Goal: Information Seeking & Learning: Learn about a topic

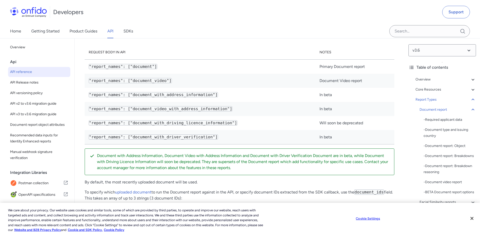
scroll to position [17690, 0]
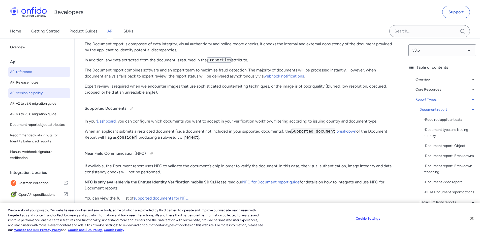
scroll to position [54, 0]
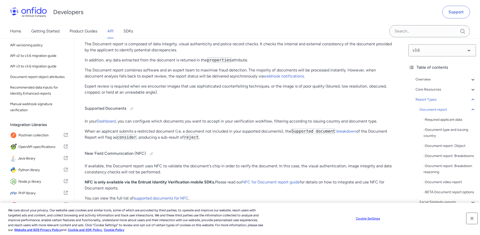
click at [473, 217] on button "Close" at bounding box center [471, 218] width 11 height 11
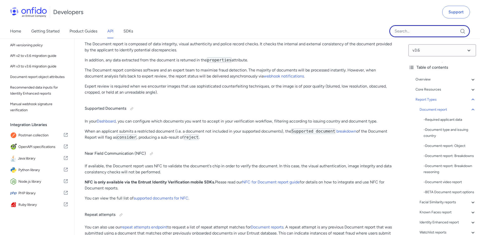
click at [415, 30] on input "Onfido search input field" at bounding box center [429, 31] width 81 height 12
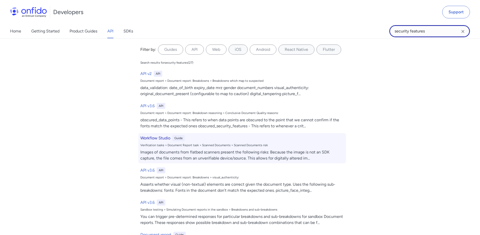
scroll to position [17742, 0]
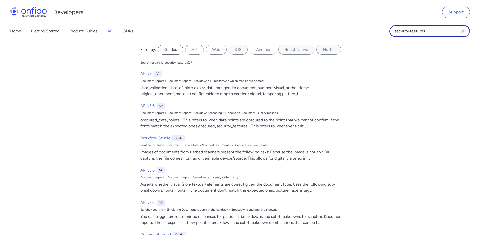
type input "security features"
click at [170, 50] on label "Guides" at bounding box center [170, 50] width 25 height 10
click at [0, 0] on input "Guides" at bounding box center [0, 0] width 0 height 0
